Goal: Check status: Check status

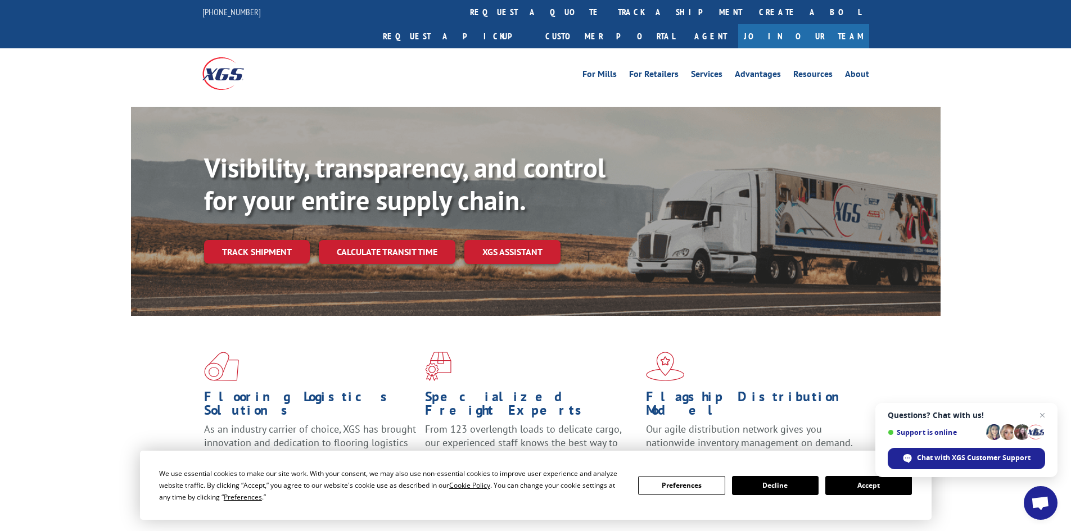
drag, startPoint x: 462, startPoint y: 7, endPoint x: 468, endPoint y: 8, distance: 6.4
click at [609, 7] on link "track a shipment" at bounding box center [679, 12] width 141 height 24
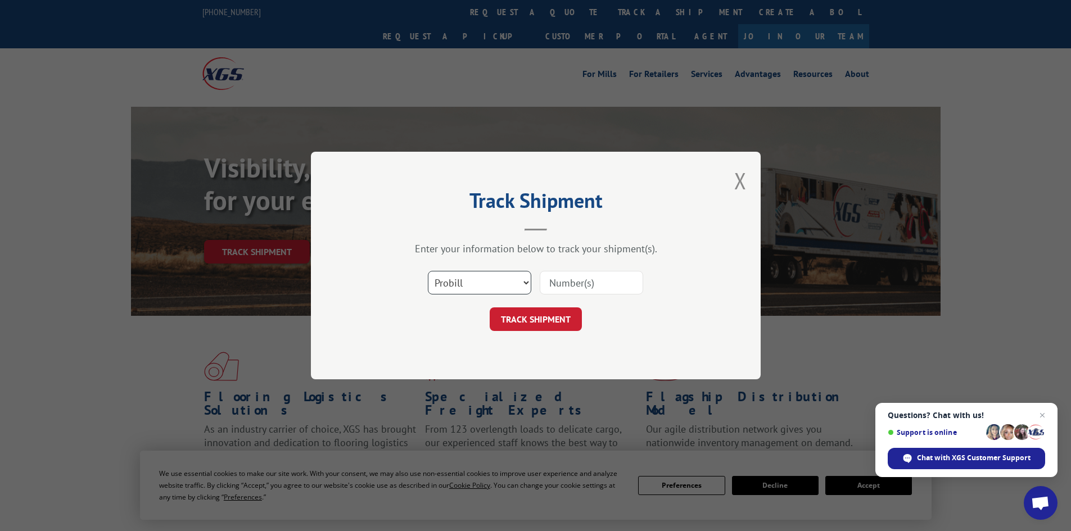
click at [481, 286] on select "Select category... Probill BOL PO" at bounding box center [479, 283] width 103 height 24
select select "bol"
click at [428, 271] on select "Select category... Probill BOL PO" at bounding box center [479, 283] width 103 height 24
paste input "5990267"
type input "5990267"
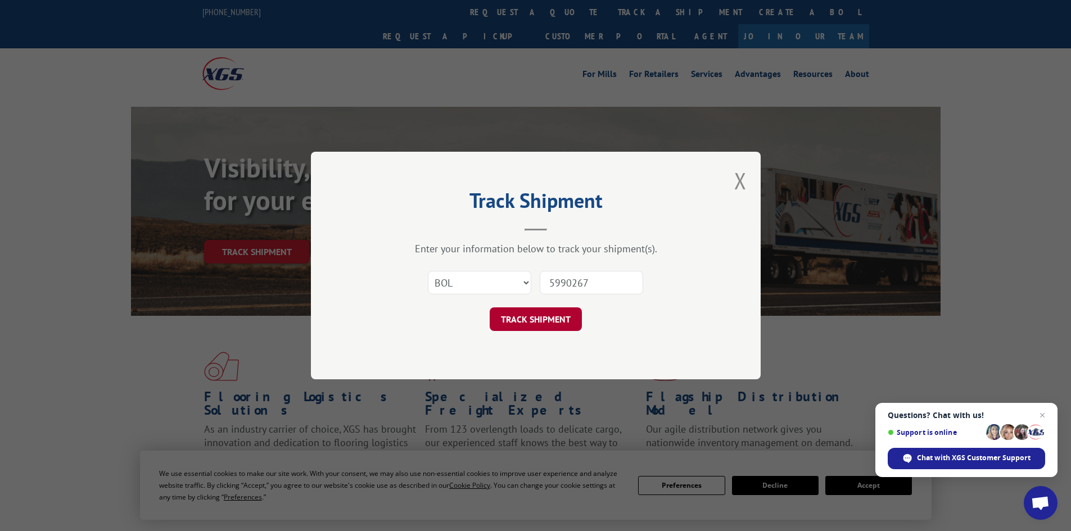
click at [549, 320] on button "TRACK SHIPMENT" at bounding box center [536, 320] width 92 height 24
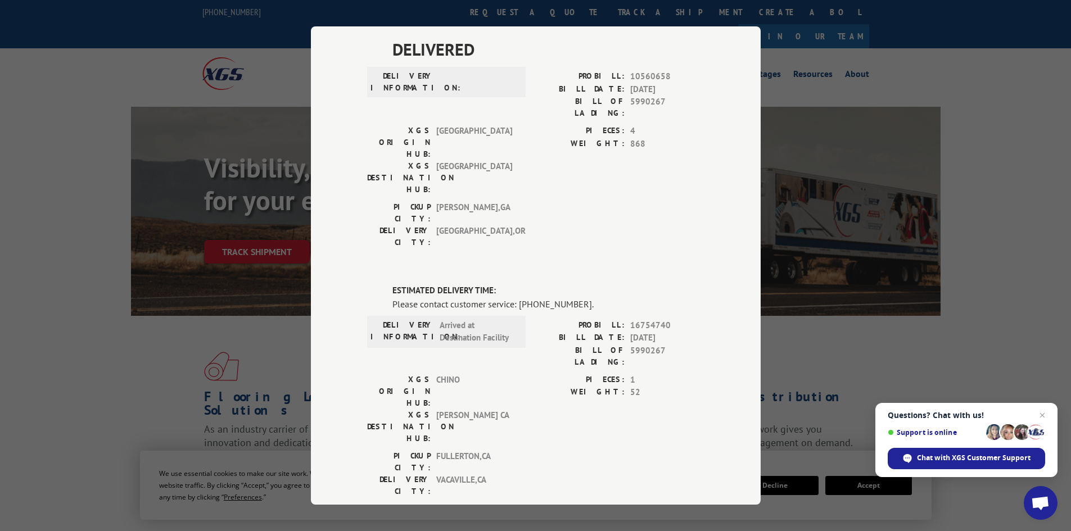
scroll to position [74, 0]
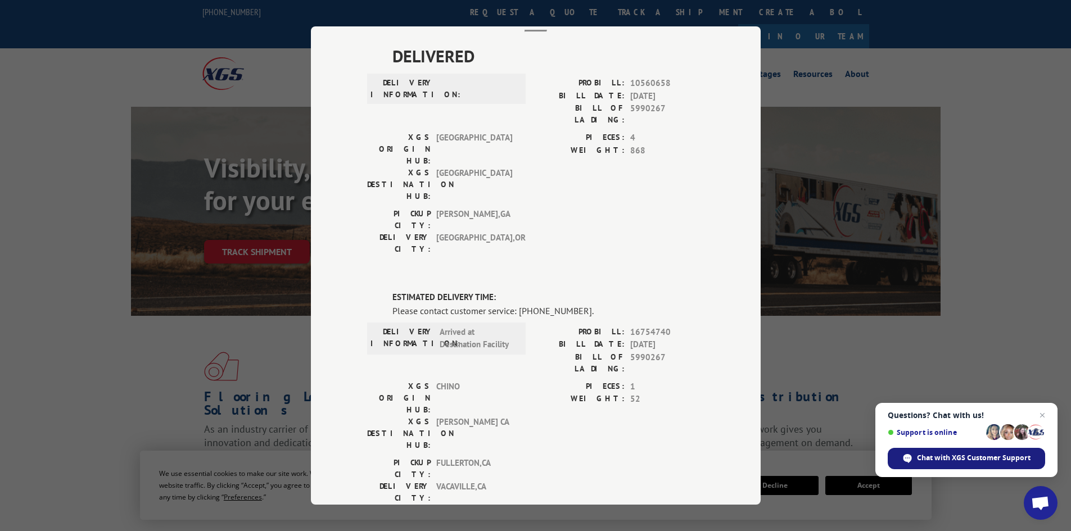
click at [942, 462] on span "Chat with XGS Customer Support" at bounding box center [974, 458] width 114 height 10
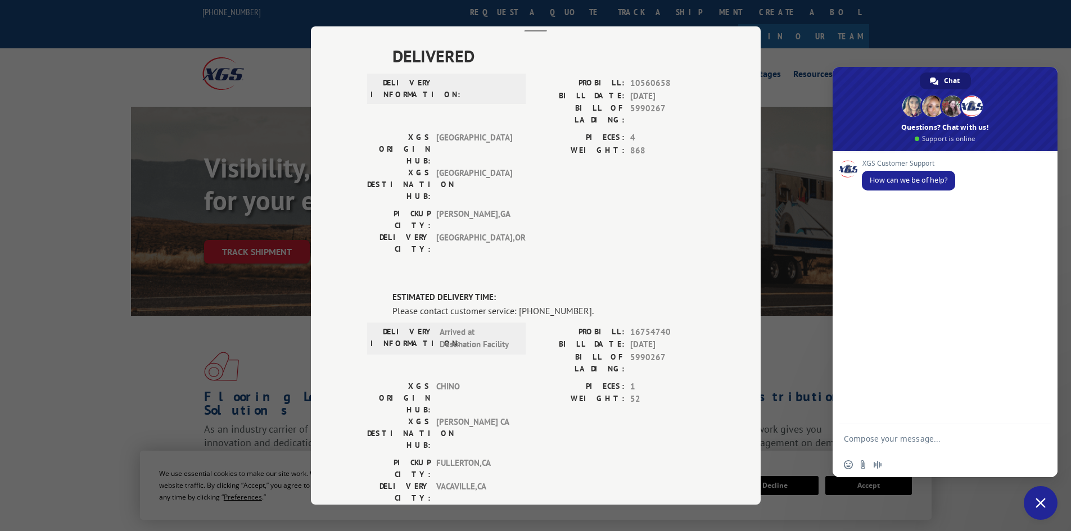
click at [929, 438] on textarea "Compose your message..." at bounding box center [934, 438] width 180 height 28
type textarea "track order stuck at termianl"
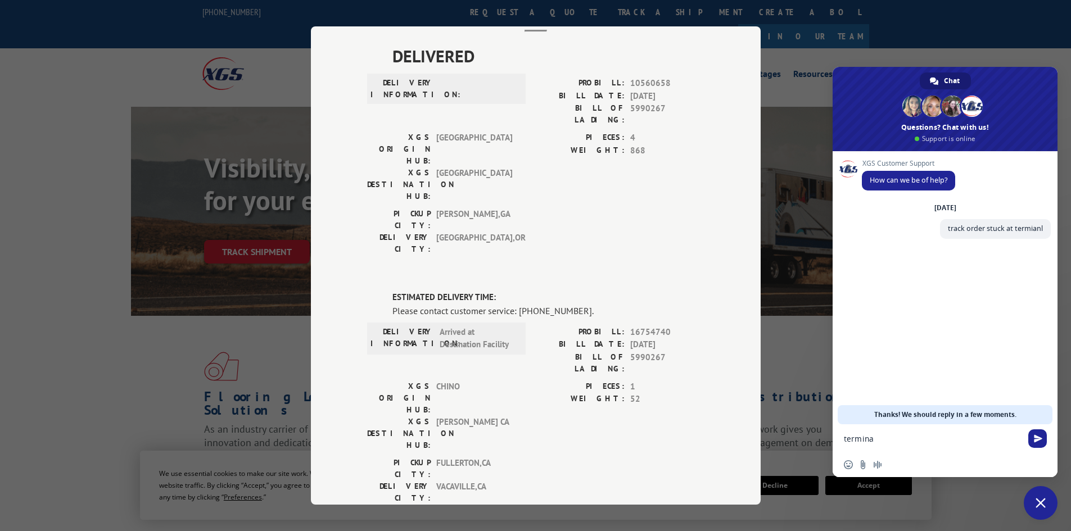
type textarea "terminal"
type textarea "BOL 5990267"
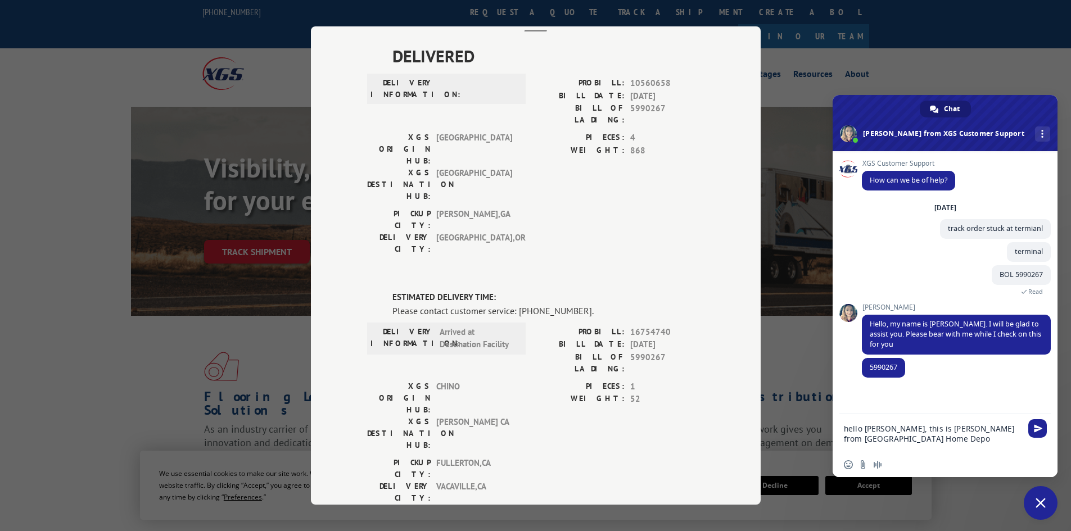
type textarea "hello [PERSON_NAME], this is [PERSON_NAME] from [GEOGRAPHIC_DATA]"
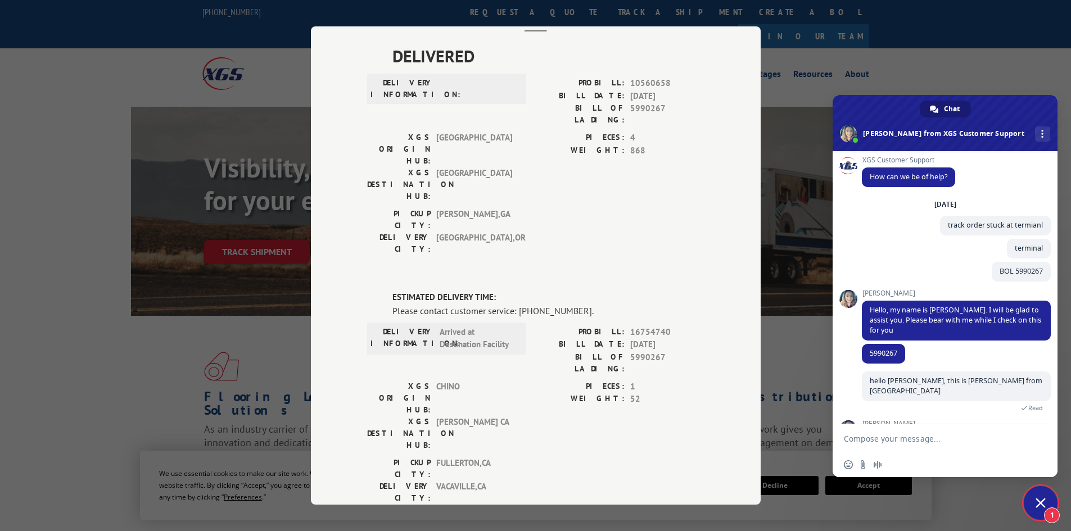
scroll to position [52, 0]
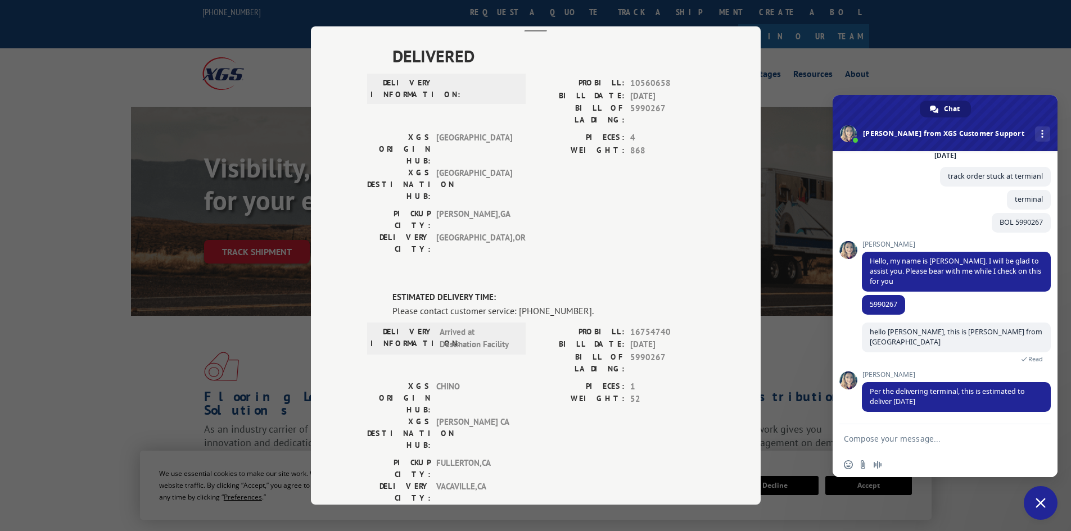
click at [926, 441] on textarea "Compose your message..." at bounding box center [934, 438] width 180 height 28
type textarea "okay, thank you"
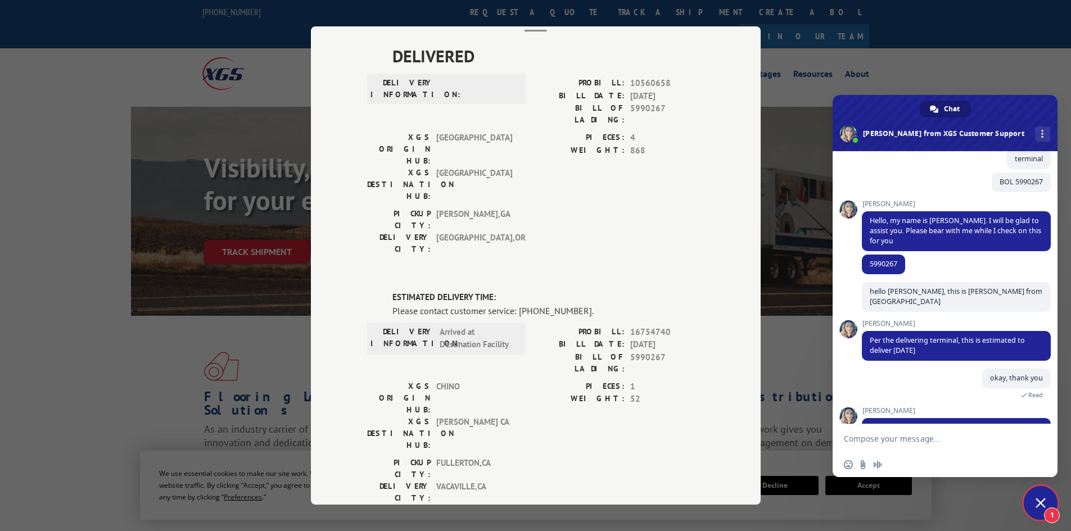
scroll to position [129, 0]
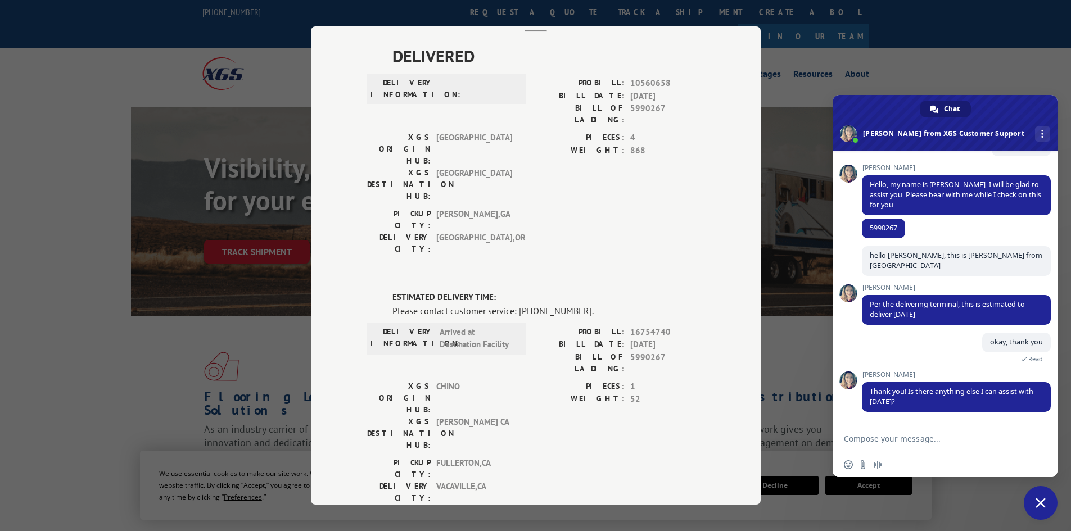
click at [957, 429] on textarea "Compose your message..." at bounding box center [934, 438] width 180 height 28
type textarea "no that's all"
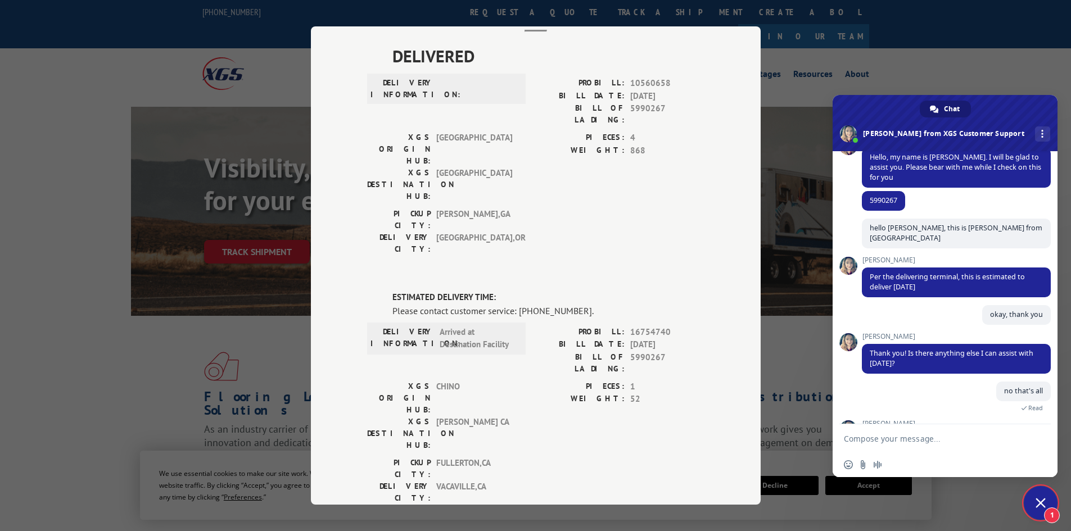
scroll to position [236, 0]
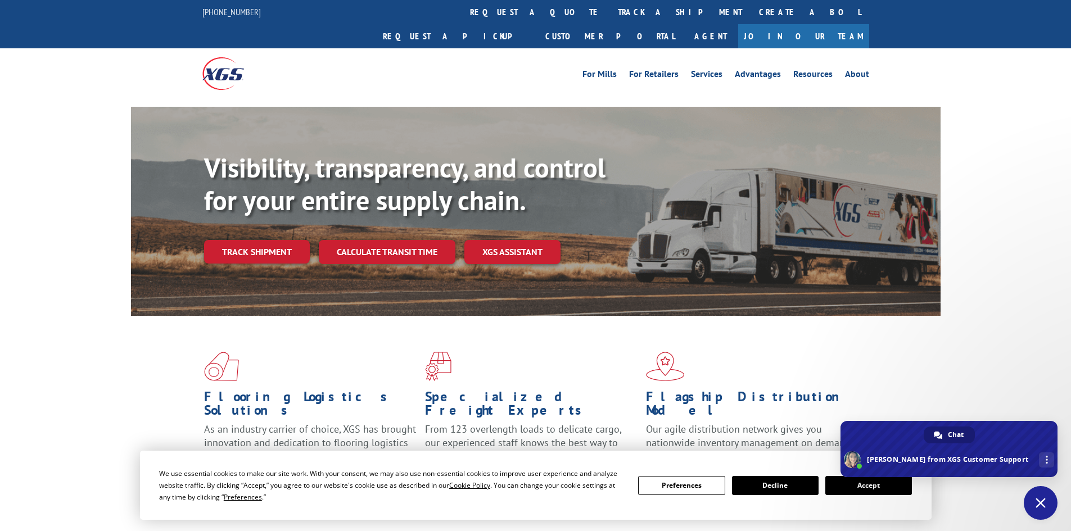
scroll to position [236, 0]
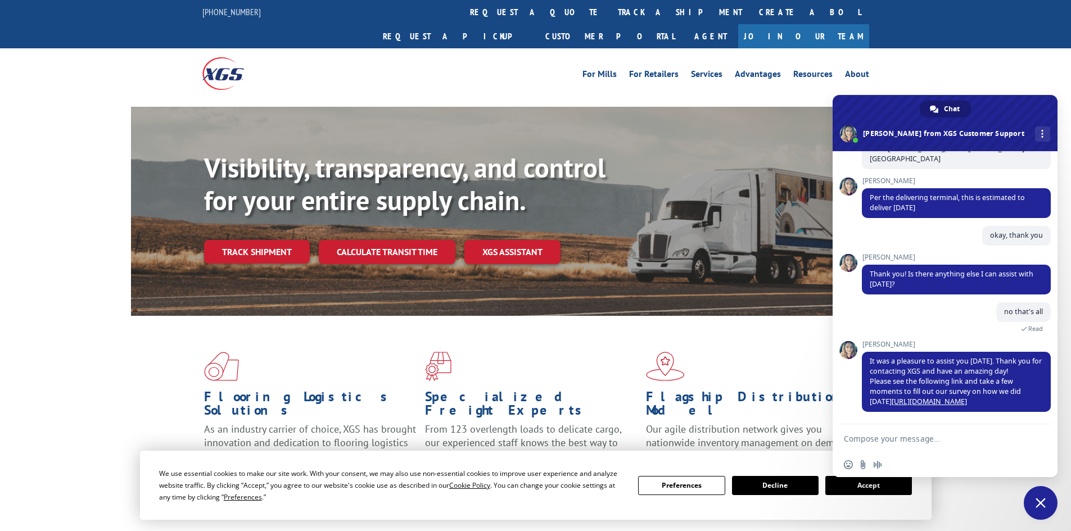
click at [609, 18] on link "track a shipment" at bounding box center [679, 12] width 141 height 24
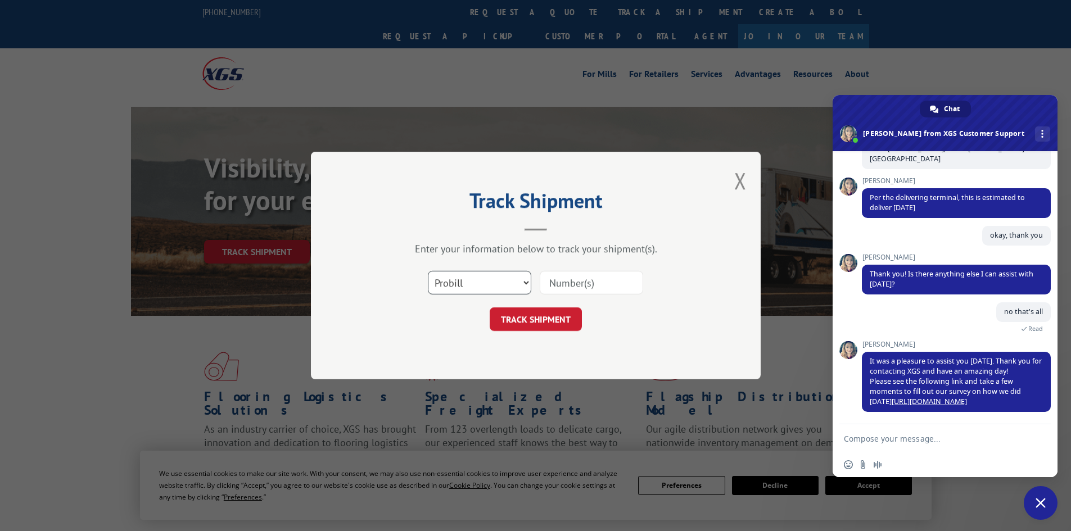
click at [467, 279] on select "Select category... Probill BOL PO" at bounding box center [479, 283] width 103 height 24
select select "bol"
click at [428, 271] on select "Select category... Probill BOL PO" at bounding box center [479, 283] width 103 height 24
paste input "5995639"
type input "5995639"
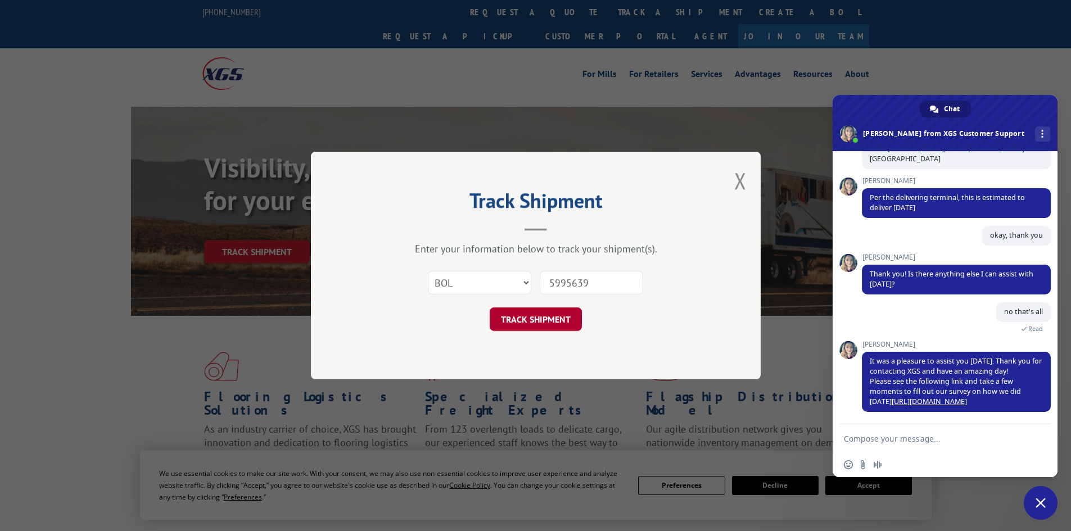
click at [526, 318] on button "TRACK SHIPMENT" at bounding box center [536, 320] width 92 height 24
